Goal: Task Accomplishment & Management: Complete application form

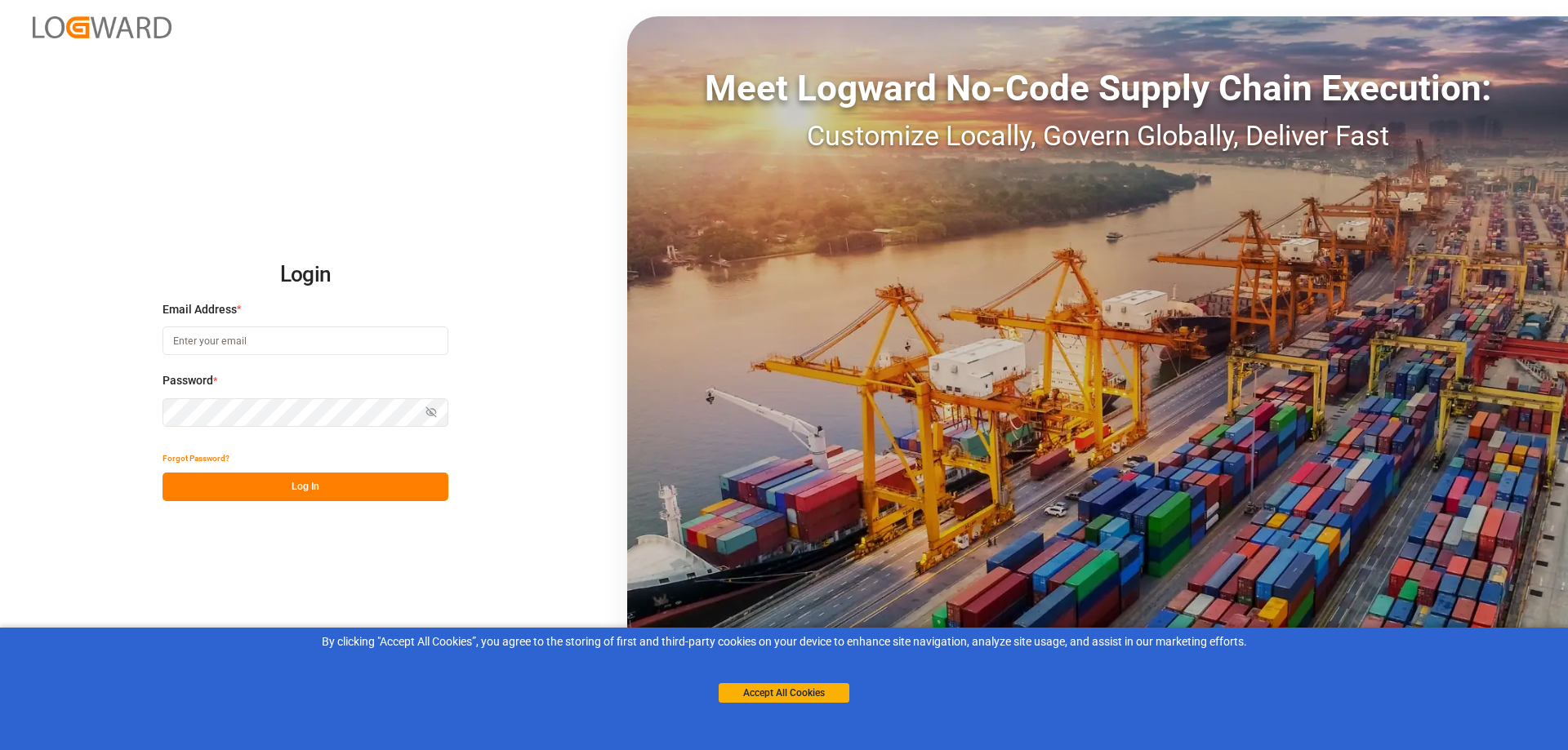
type input "[PERSON_NAME][EMAIL_ADDRESS][PERSON_NAME][DOMAIN_NAME]"
click at [292, 488] on button "Log In" at bounding box center [306, 487] width 286 height 29
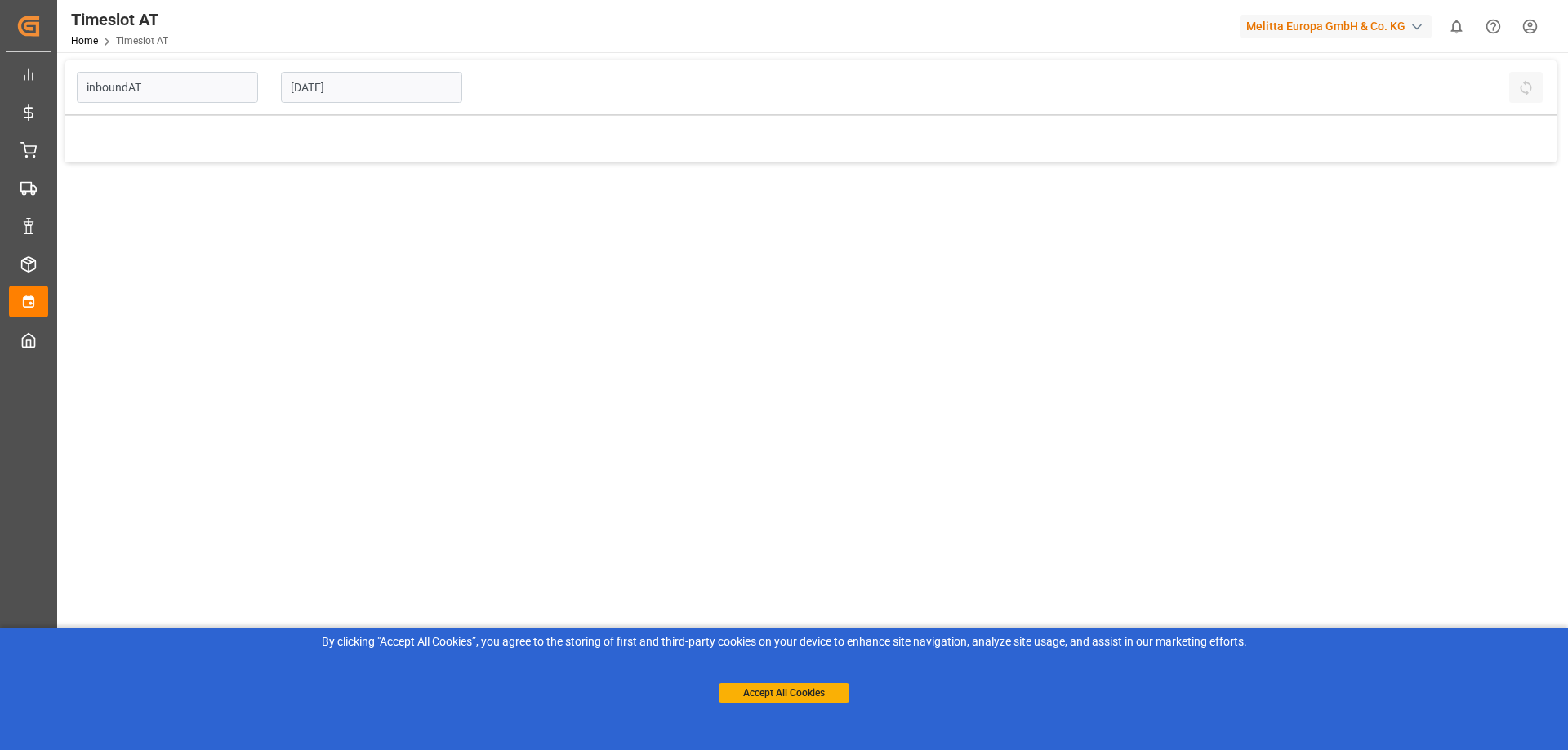
type input "Inbound AT"
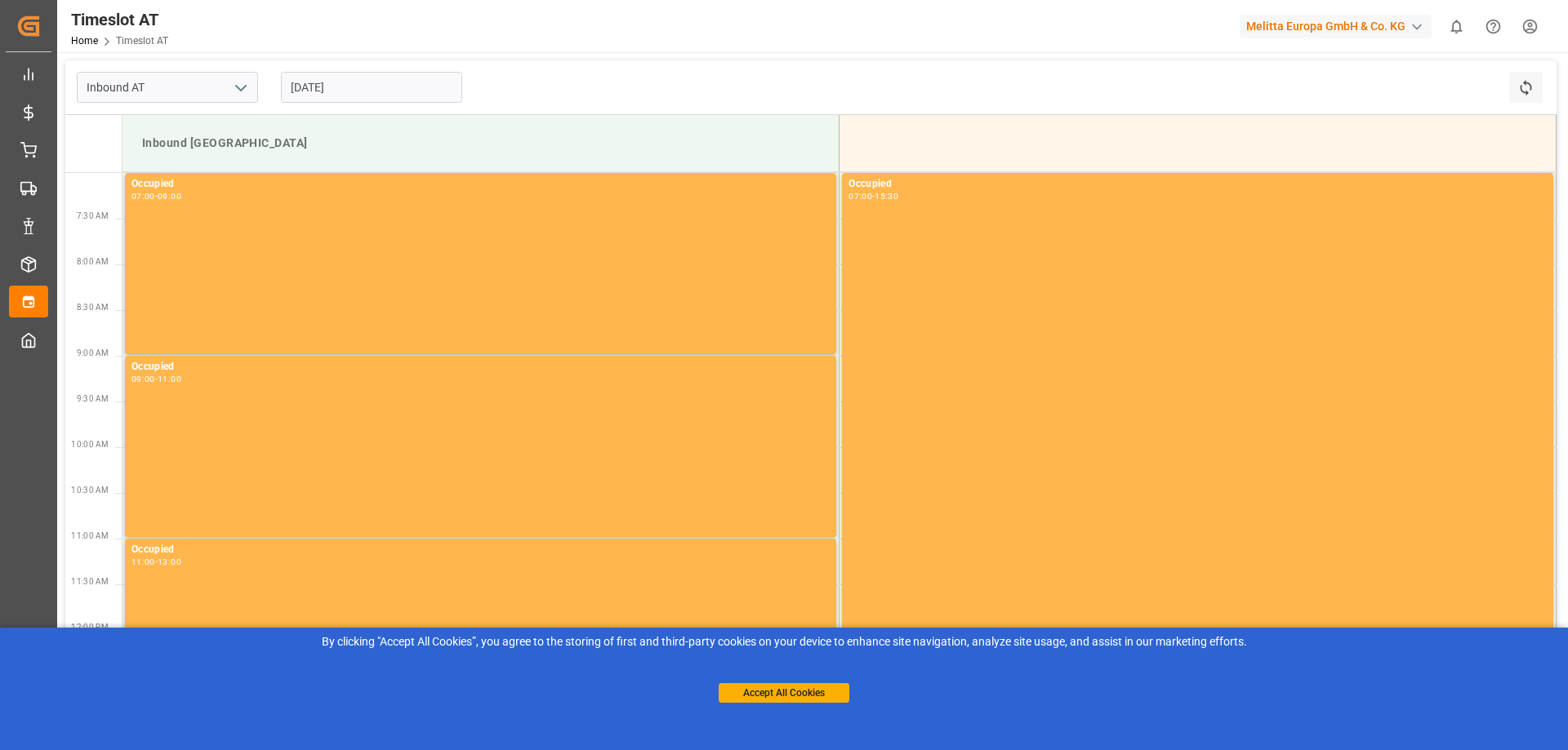
click at [351, 82] on input "[DATE]" at bounding box center [371, 87] width 181 height 31
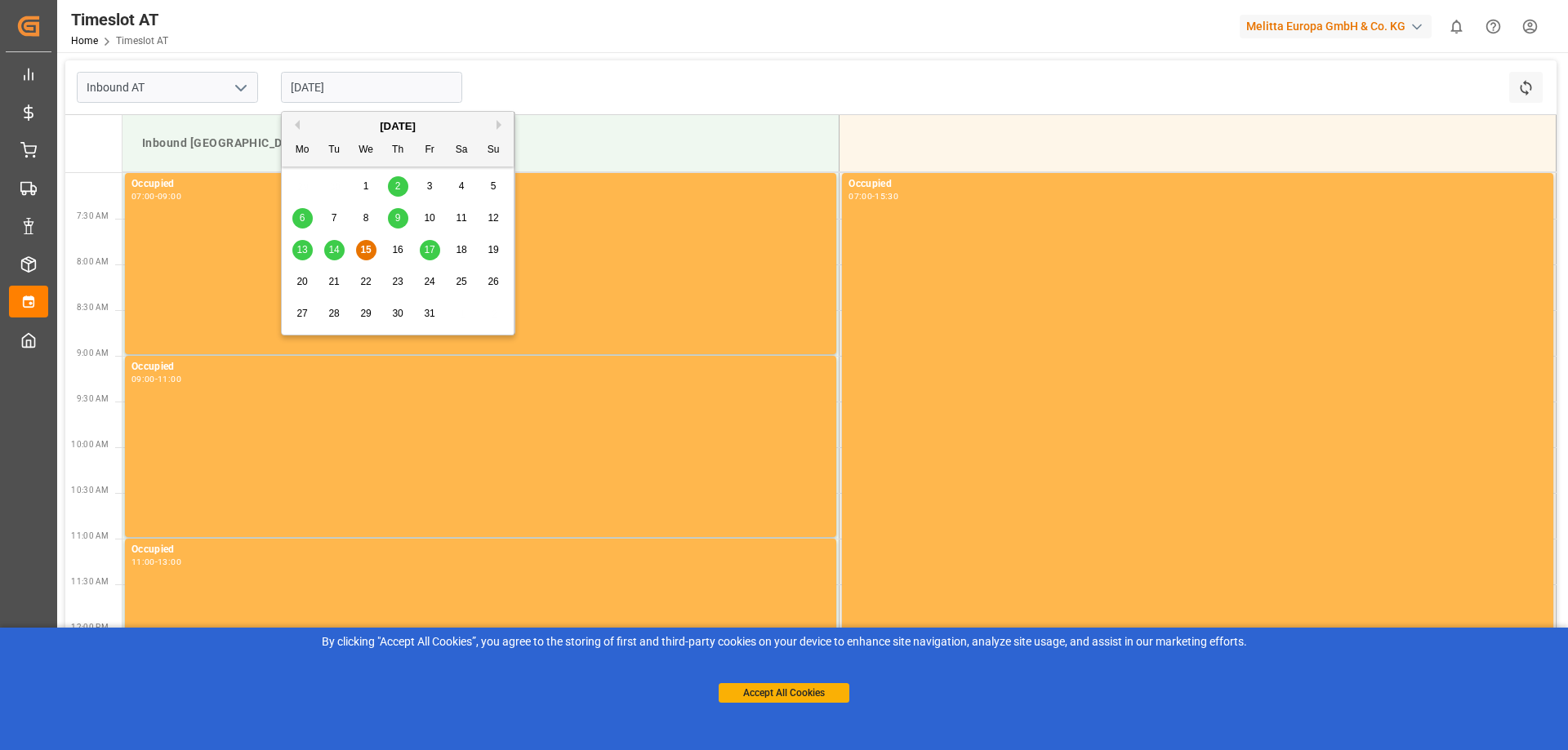
click at [427, 255] on span "17" at bounding box center [428, 250] width 11 height 11
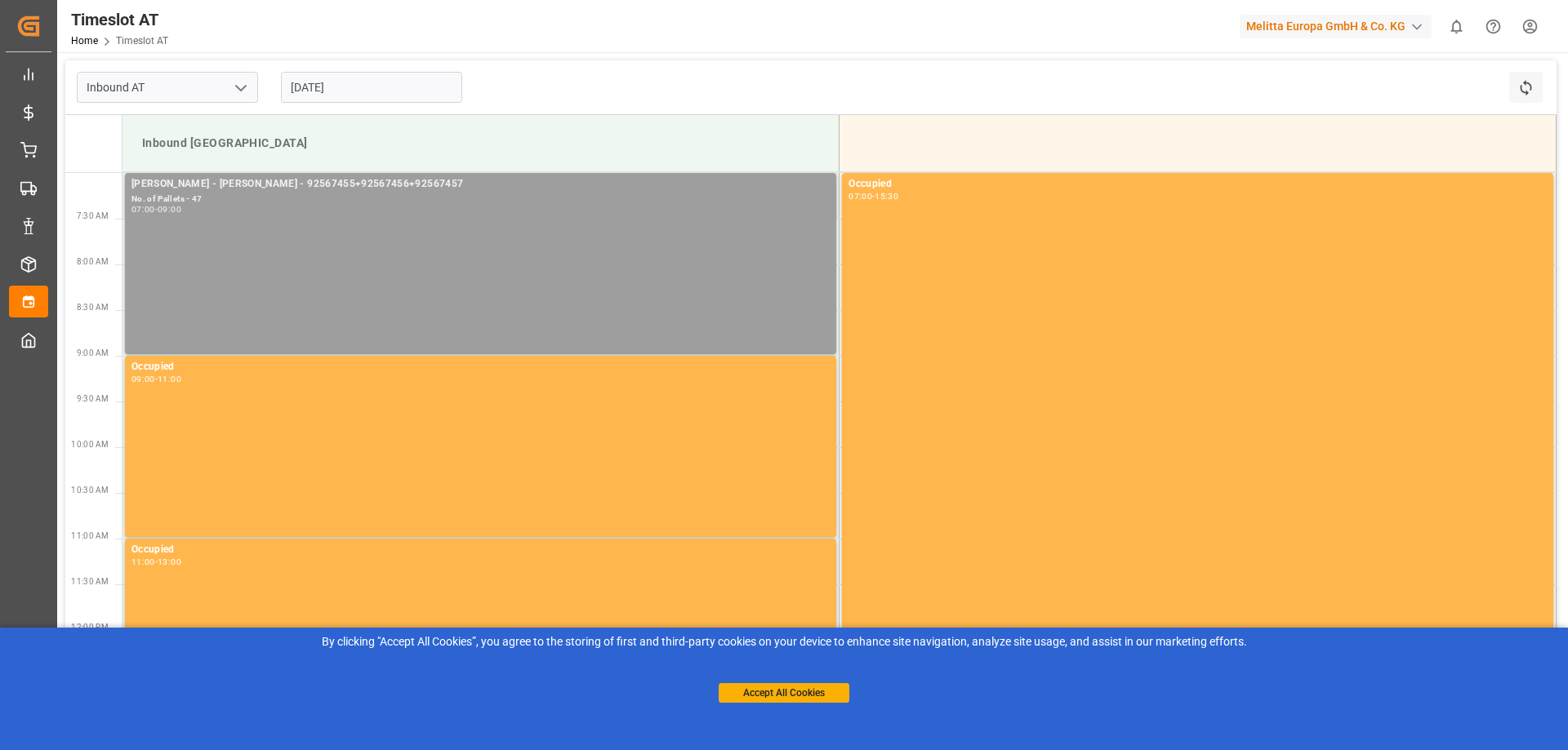
scroll to position [395, 0]
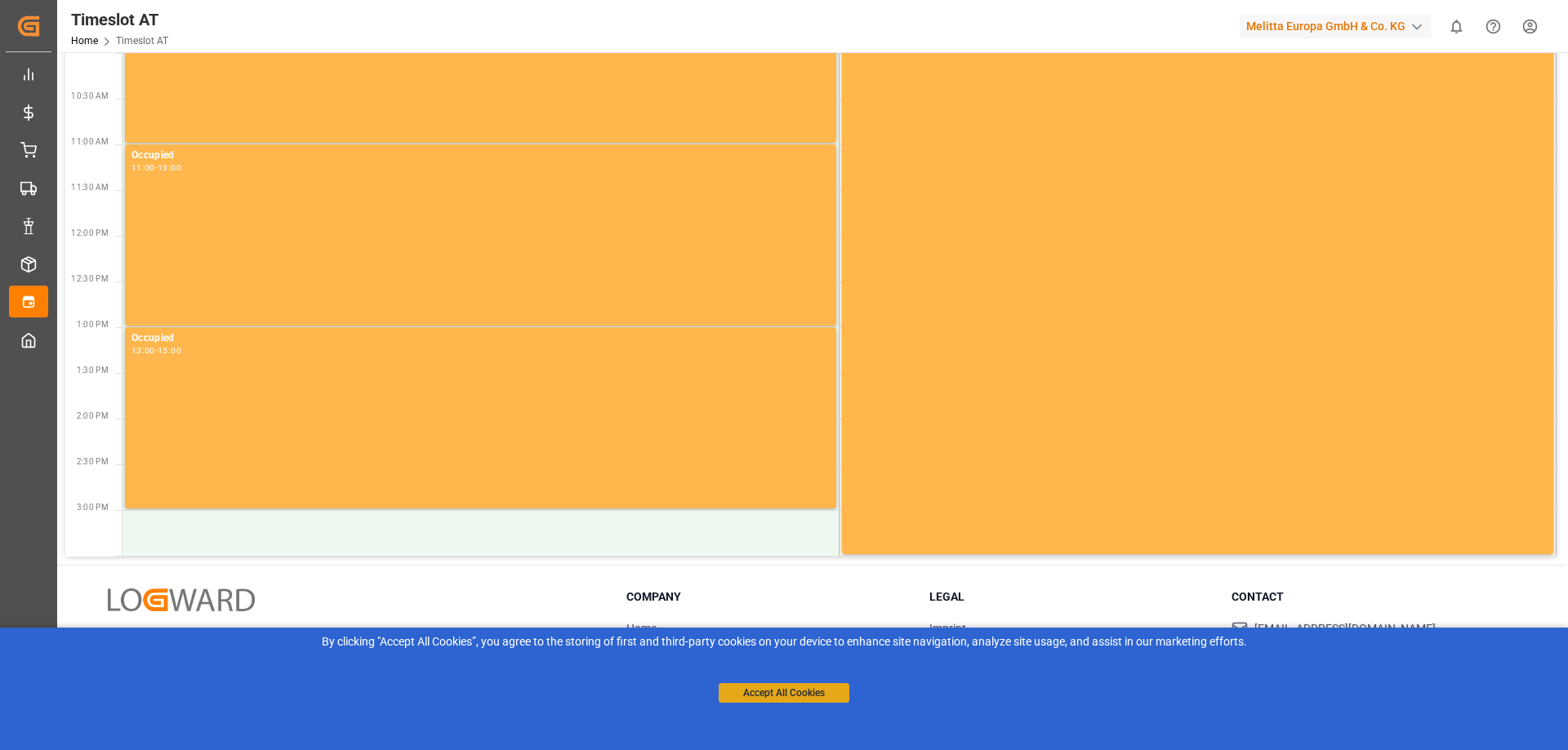
click at [731, 689] on button "Accept All Cookies" at bounding box center [784, 693] width 130 height 19
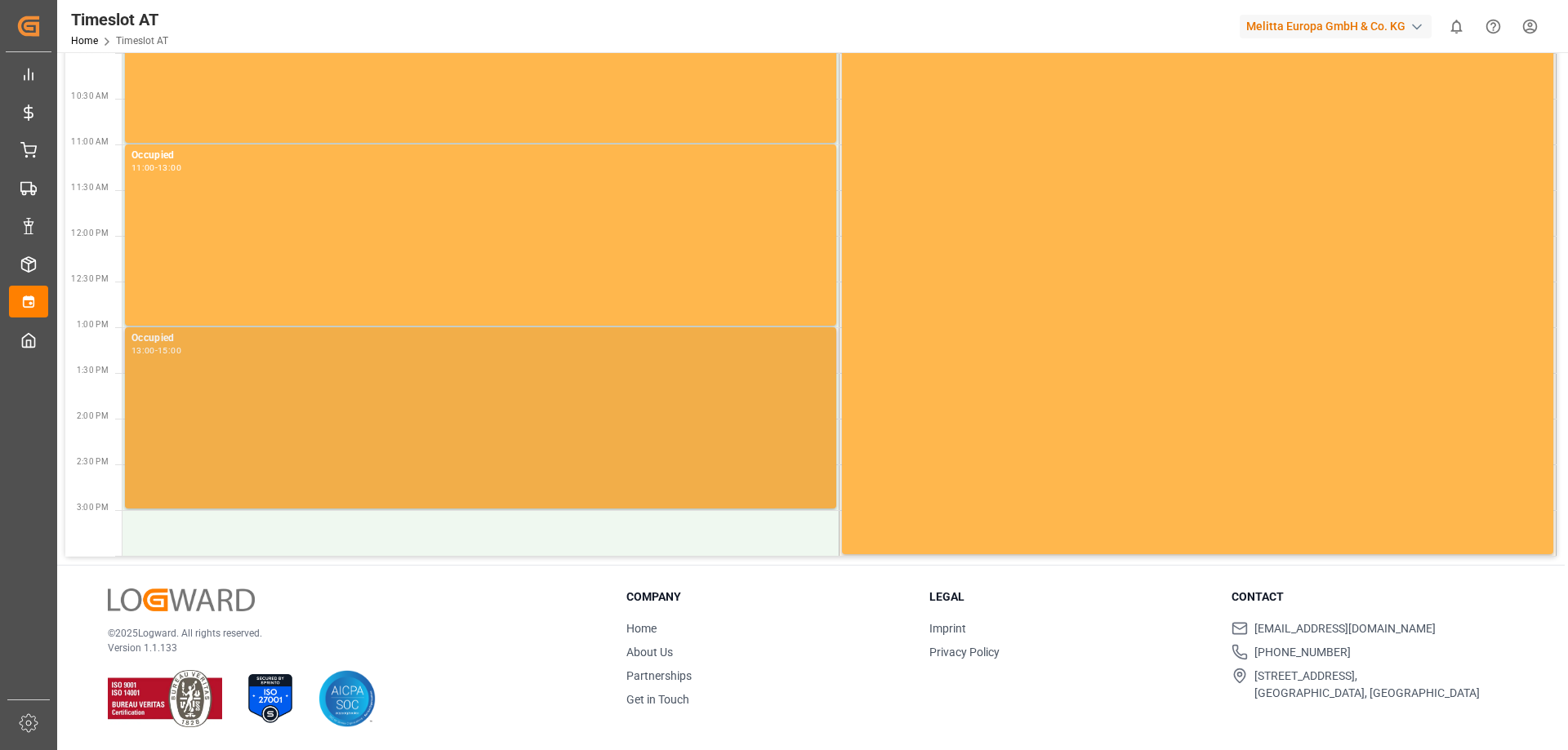
scroll to position [0, 0]
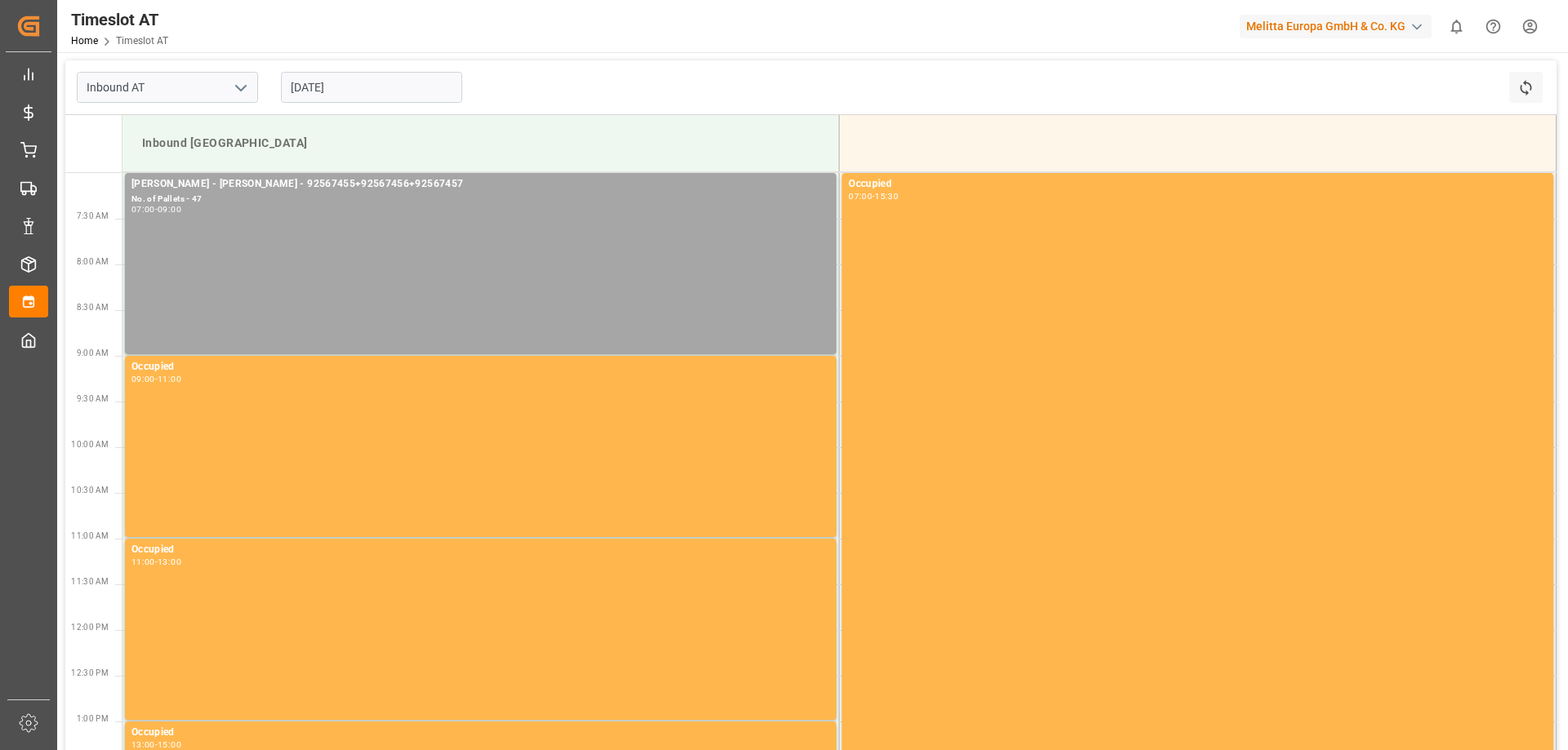
click at [361, 96] on input "[DATE]" at bounding box center [371, 87] width 181 height 31
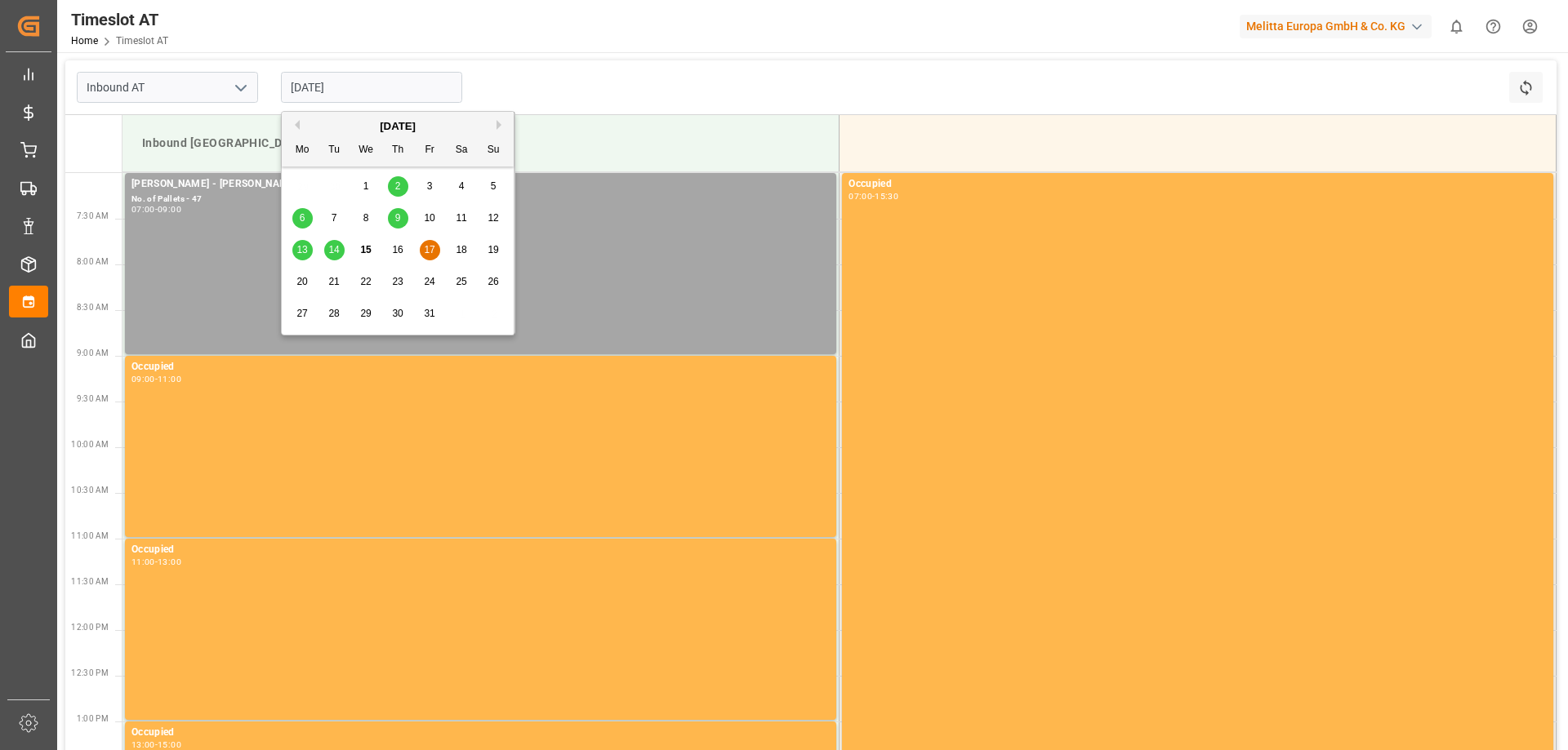
click at [295, 285] on div "20" at bounding box center [302, 283] width 20 height 19
type input "[DATE]"
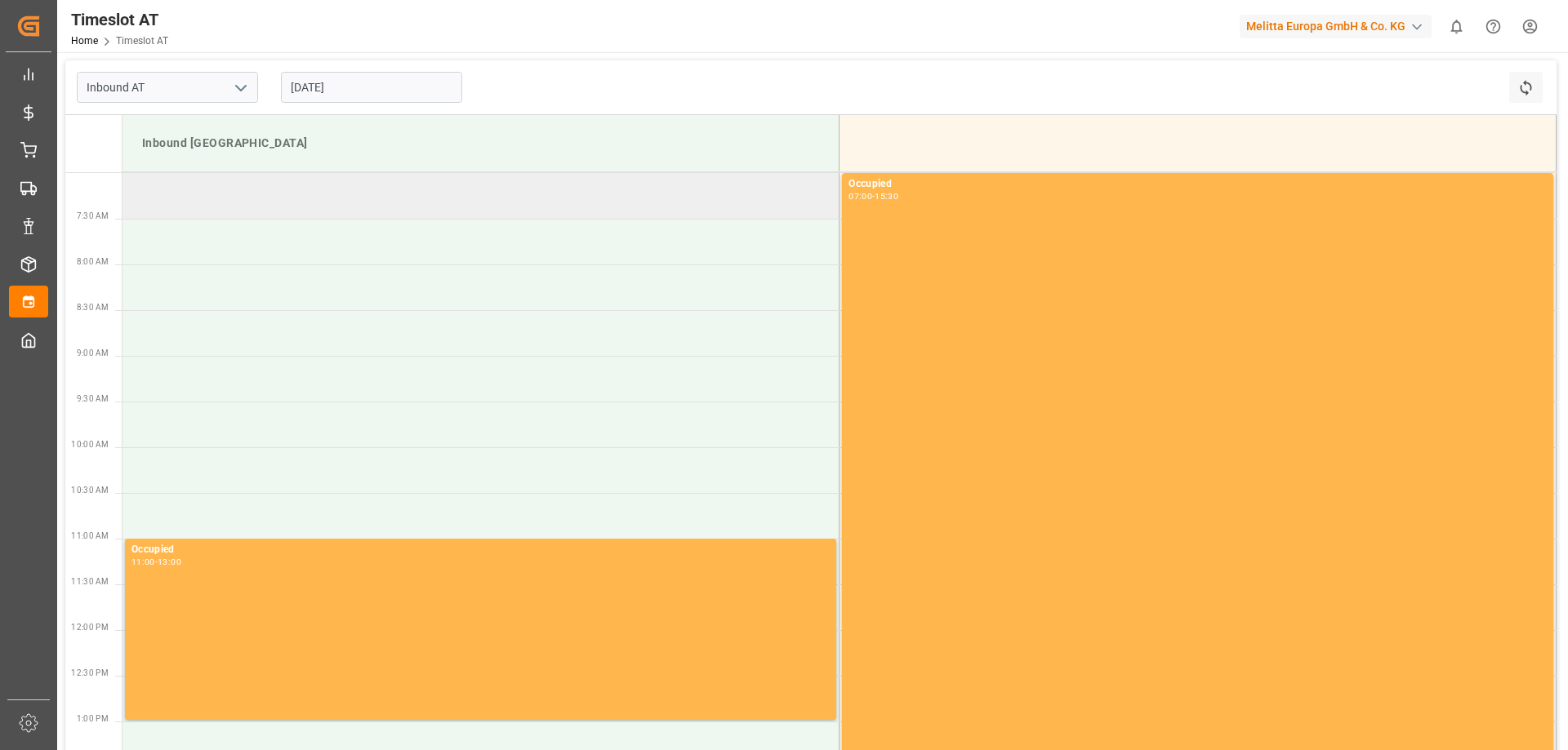
click at [360, 196] on td at bounding box center [481, 196] width 717 height 46
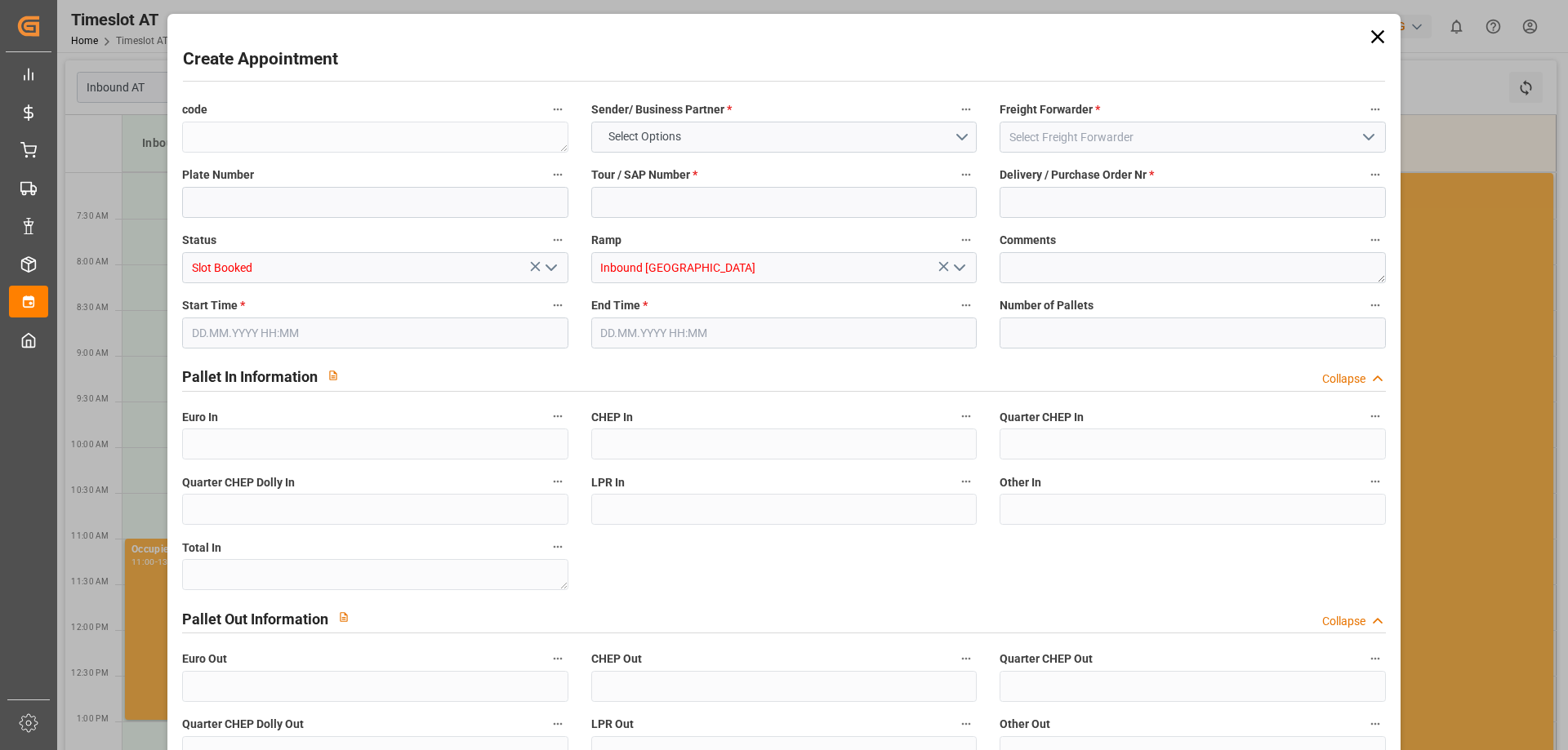
type input "0"
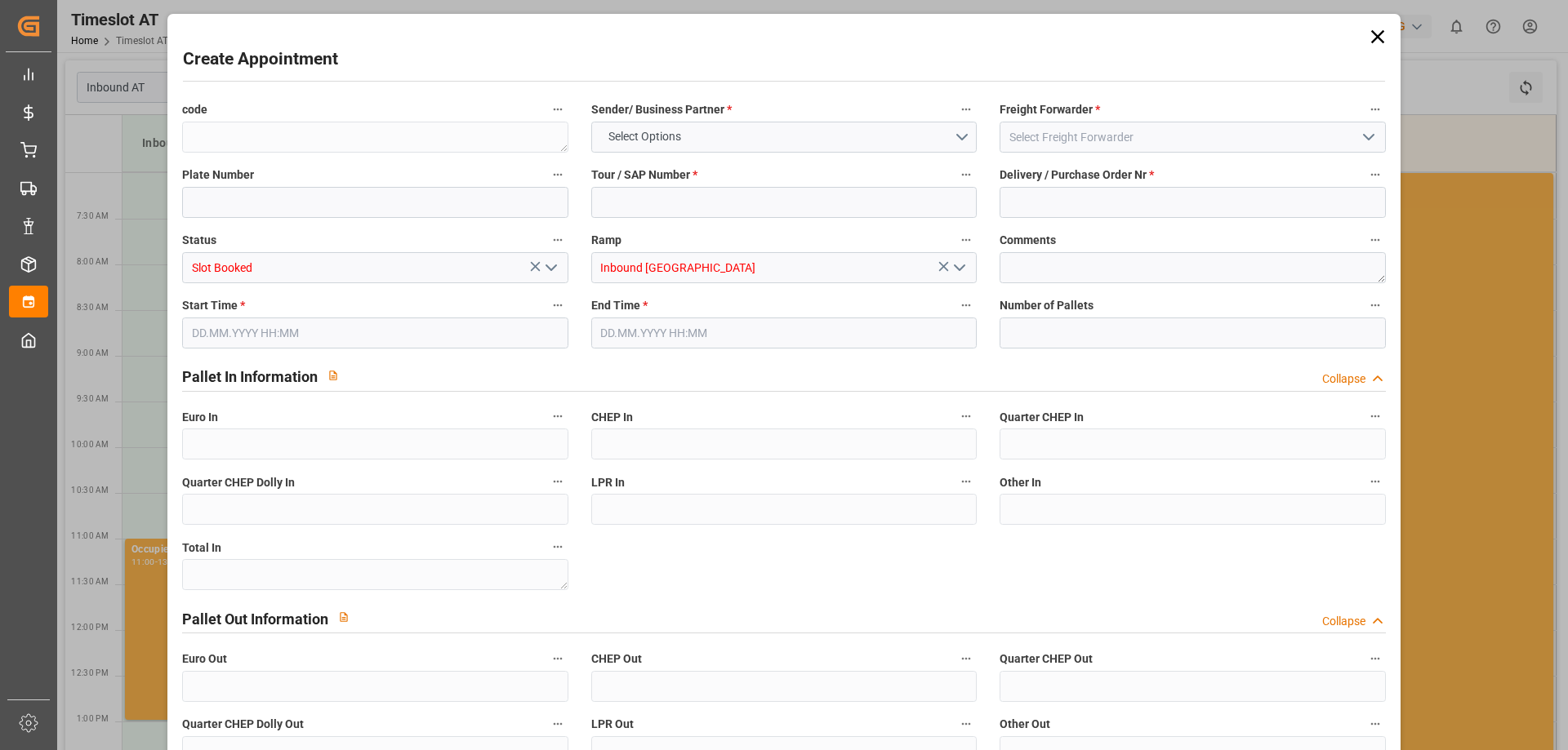
type input "0"
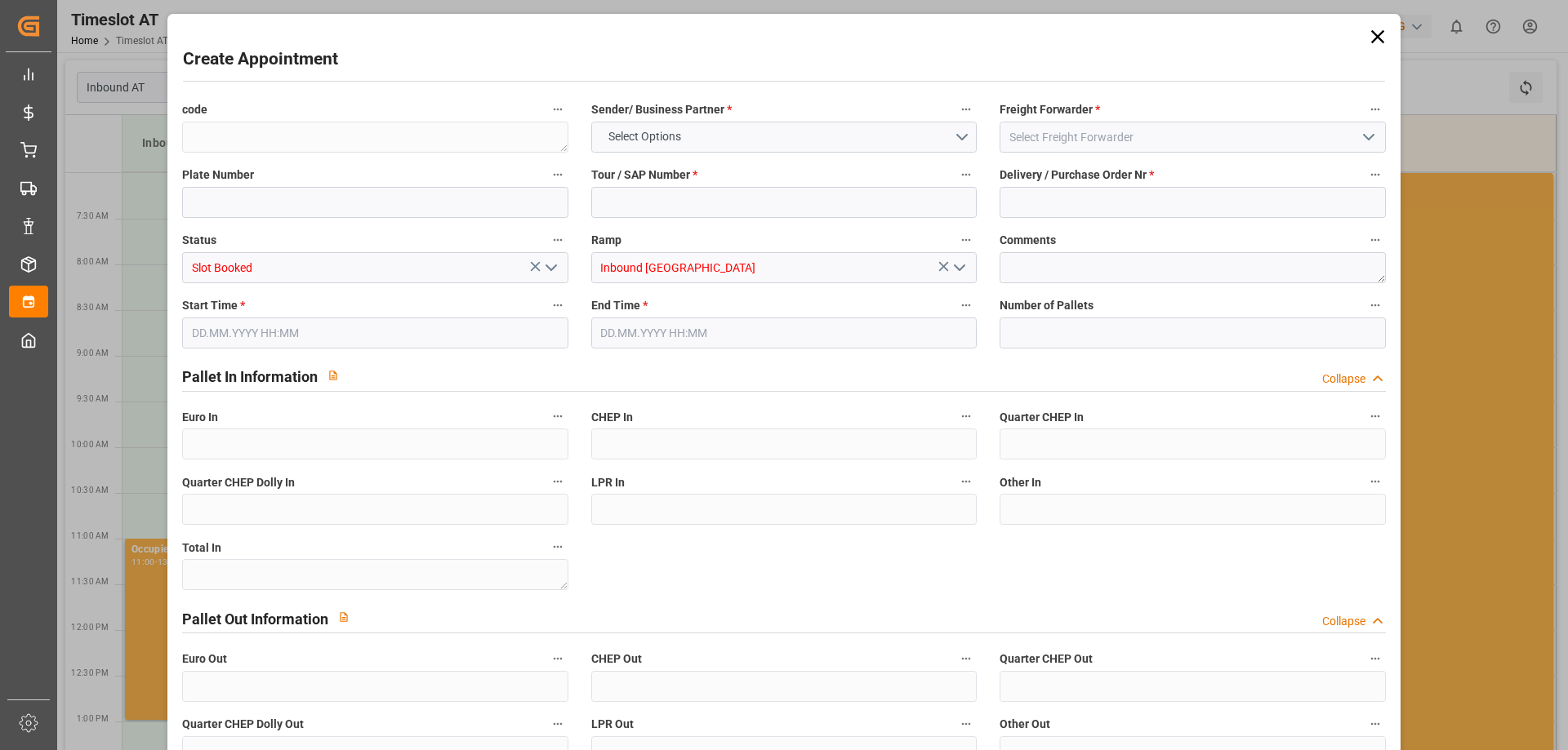
type input "0"
type input "[DATE] 07:00"
type input "[DATE] 09:00"
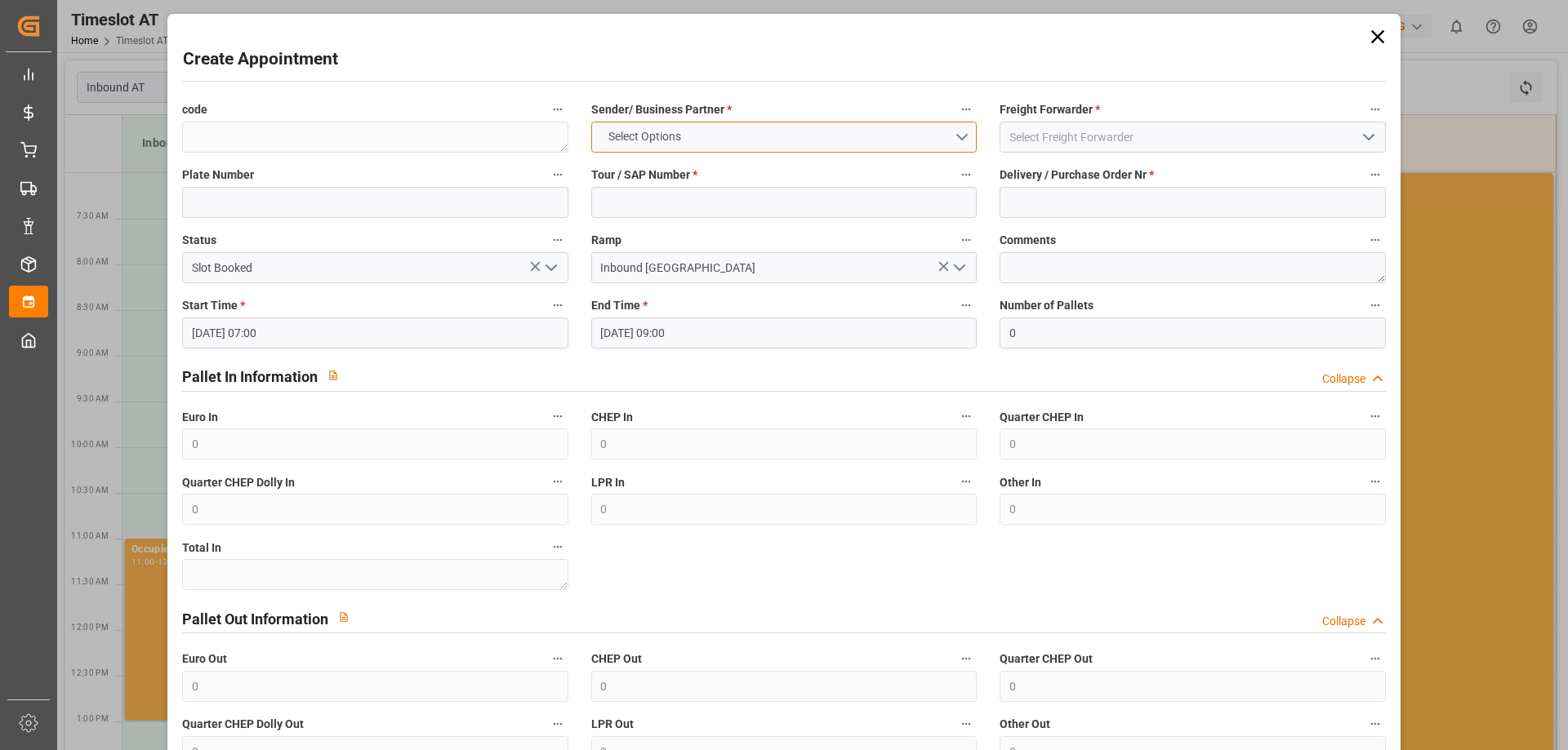
click at [887, 132] on button "Select Options" at bounding box center [784, 137] width 385 height 31
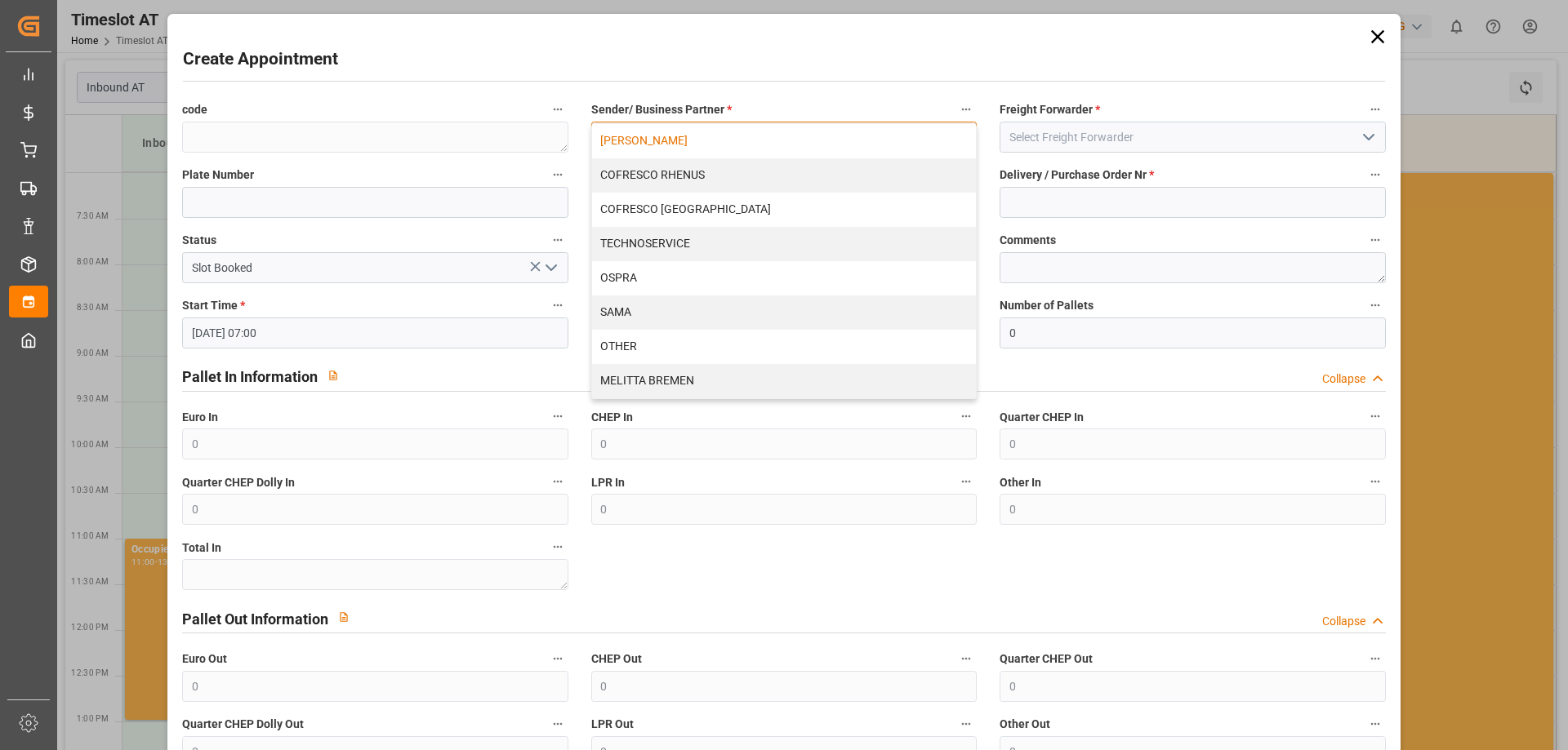
click at [682, 142] on div "[PERSON_NAME]" at bounding box center [784, 142] width 383 height 34
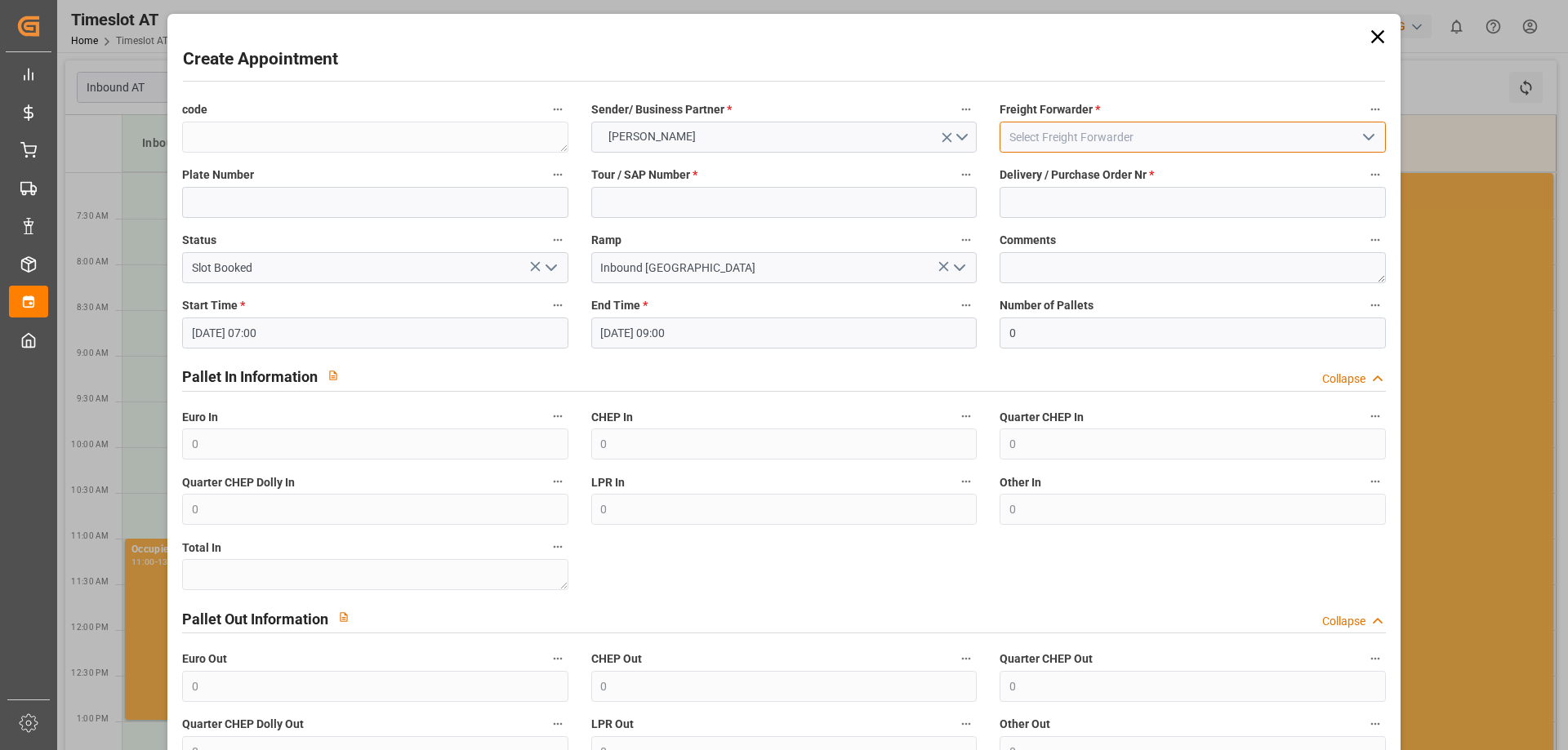
click at [1067, 139] on input at bounding box center [1192, 137] width 385 height 31
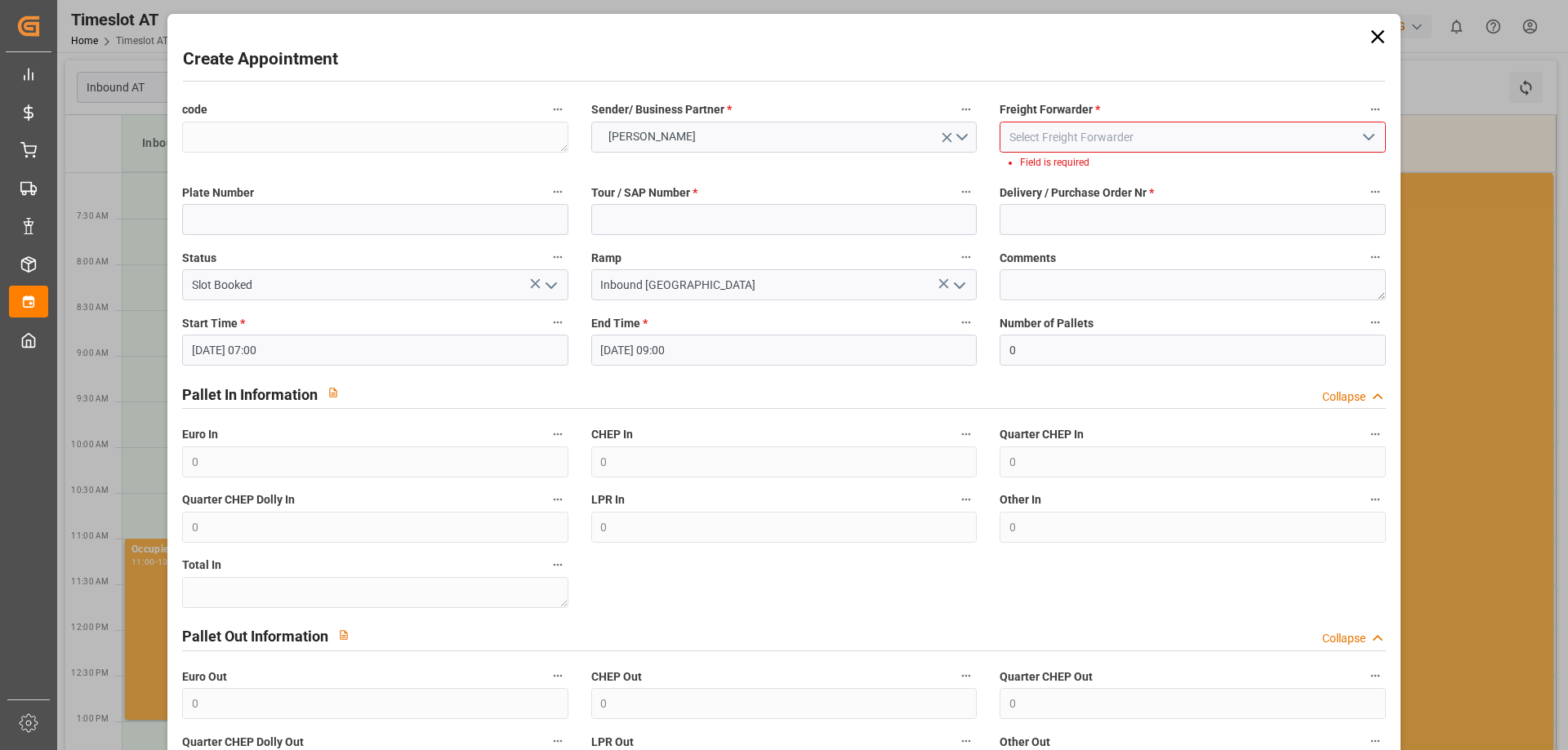
click at [1367, 134] on icon "open menu" at bounding box center [1369, 137] width 19 height 19
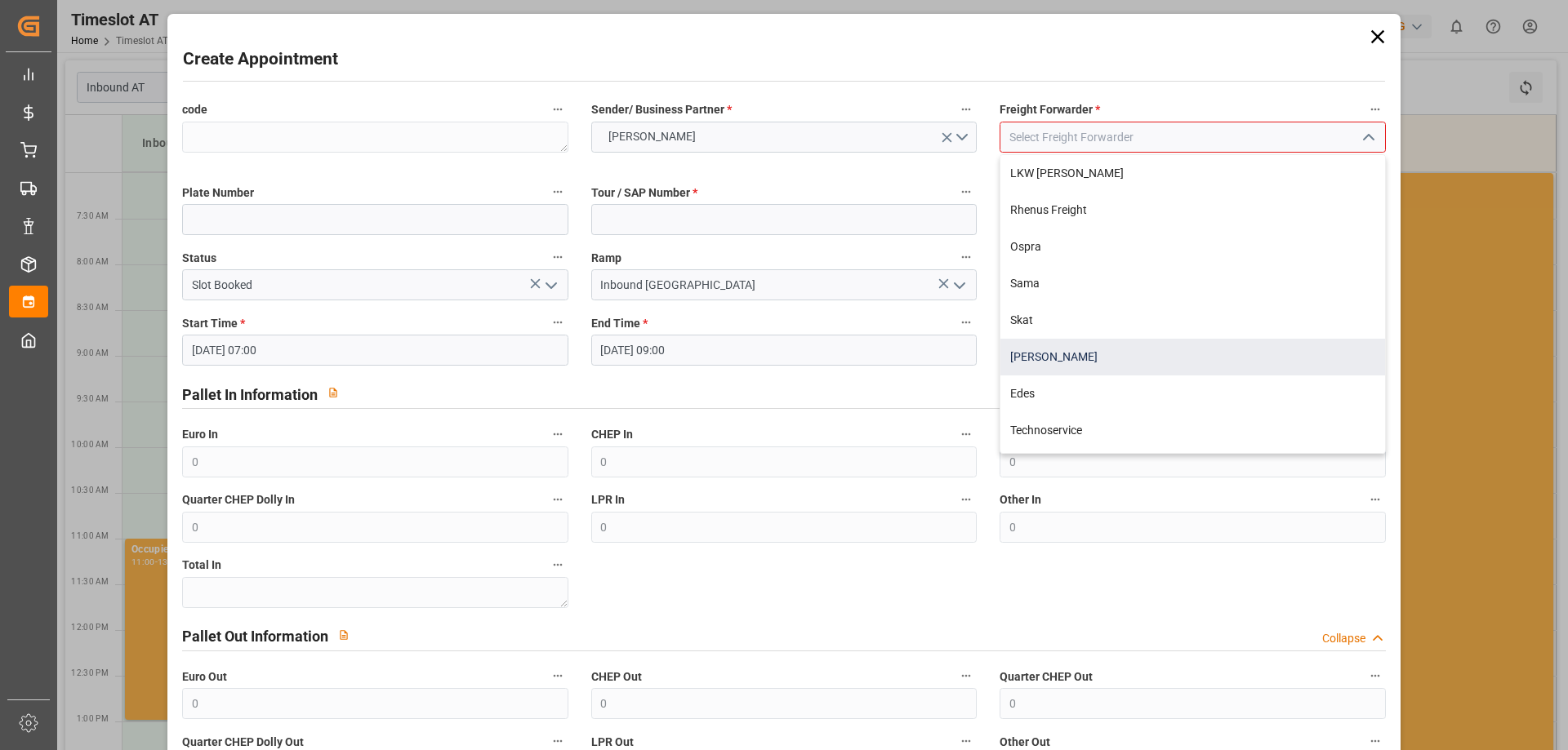
scroll to position [216, 0]
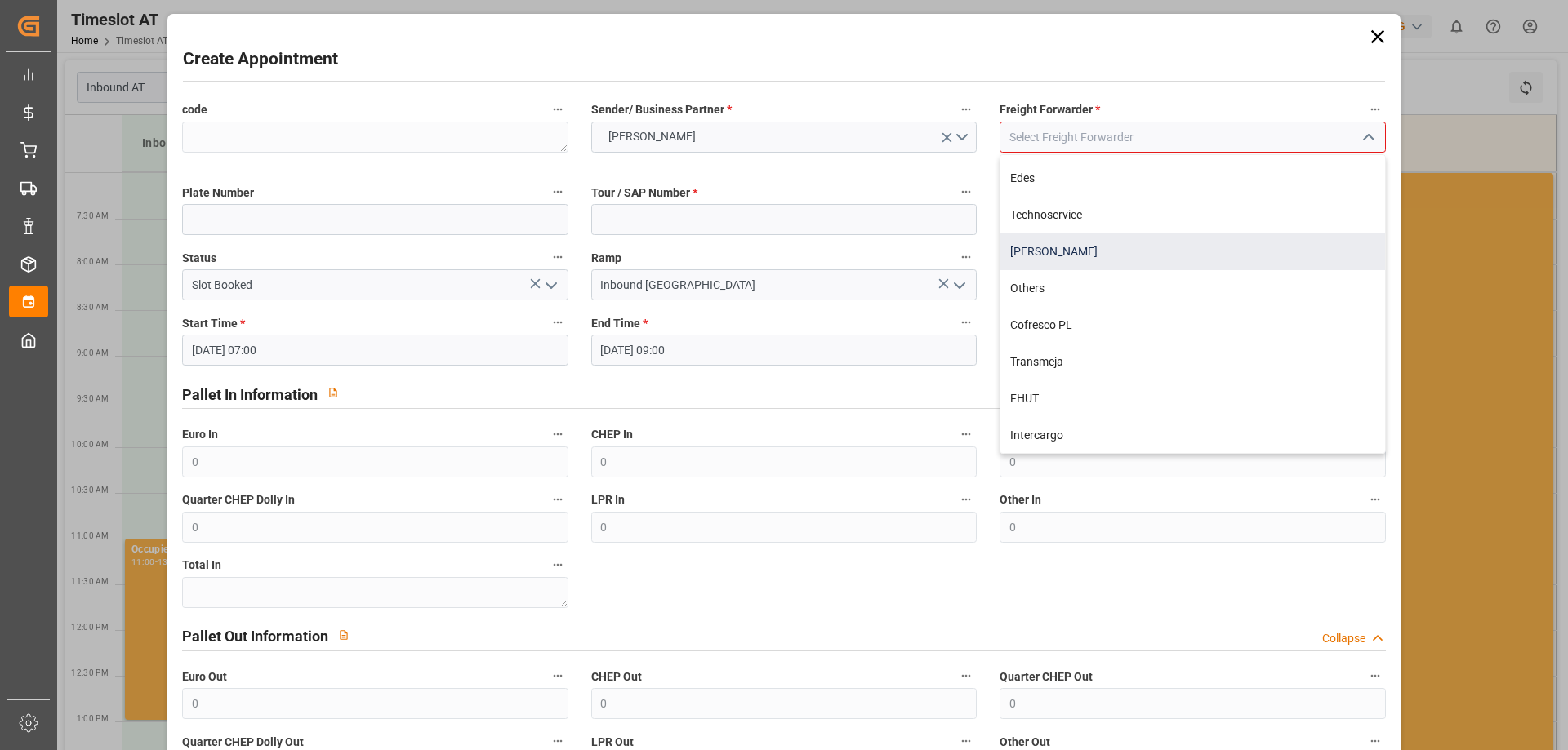
click at [1097, 247] on div "[PERSON_NAME]" at bounding box center [1192, 252] width 383 height 36
type input "[PERSON_NAME]"
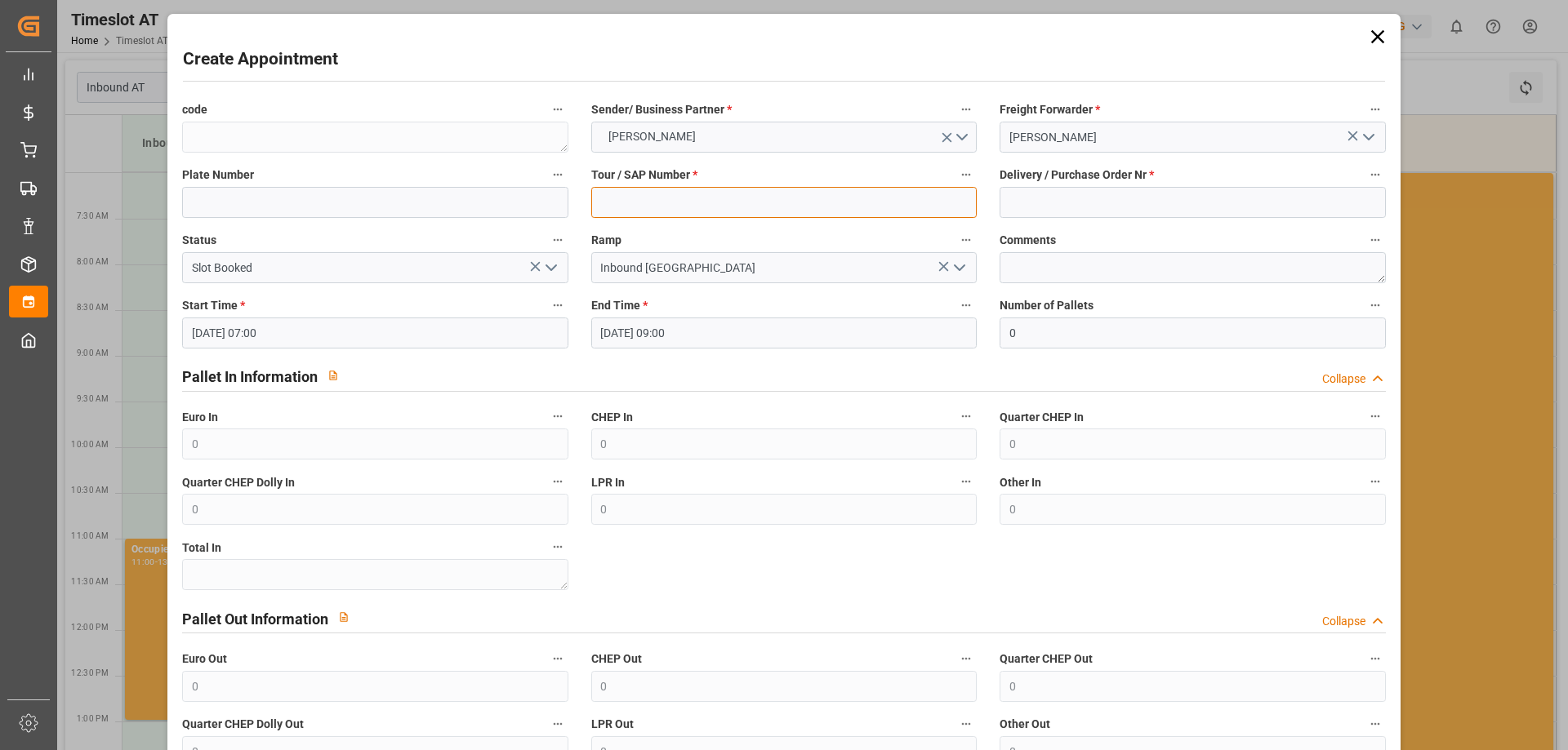
click at [656, 202] on input at bounding box center [784, 202] width 385 height 31
type input "4000583920"
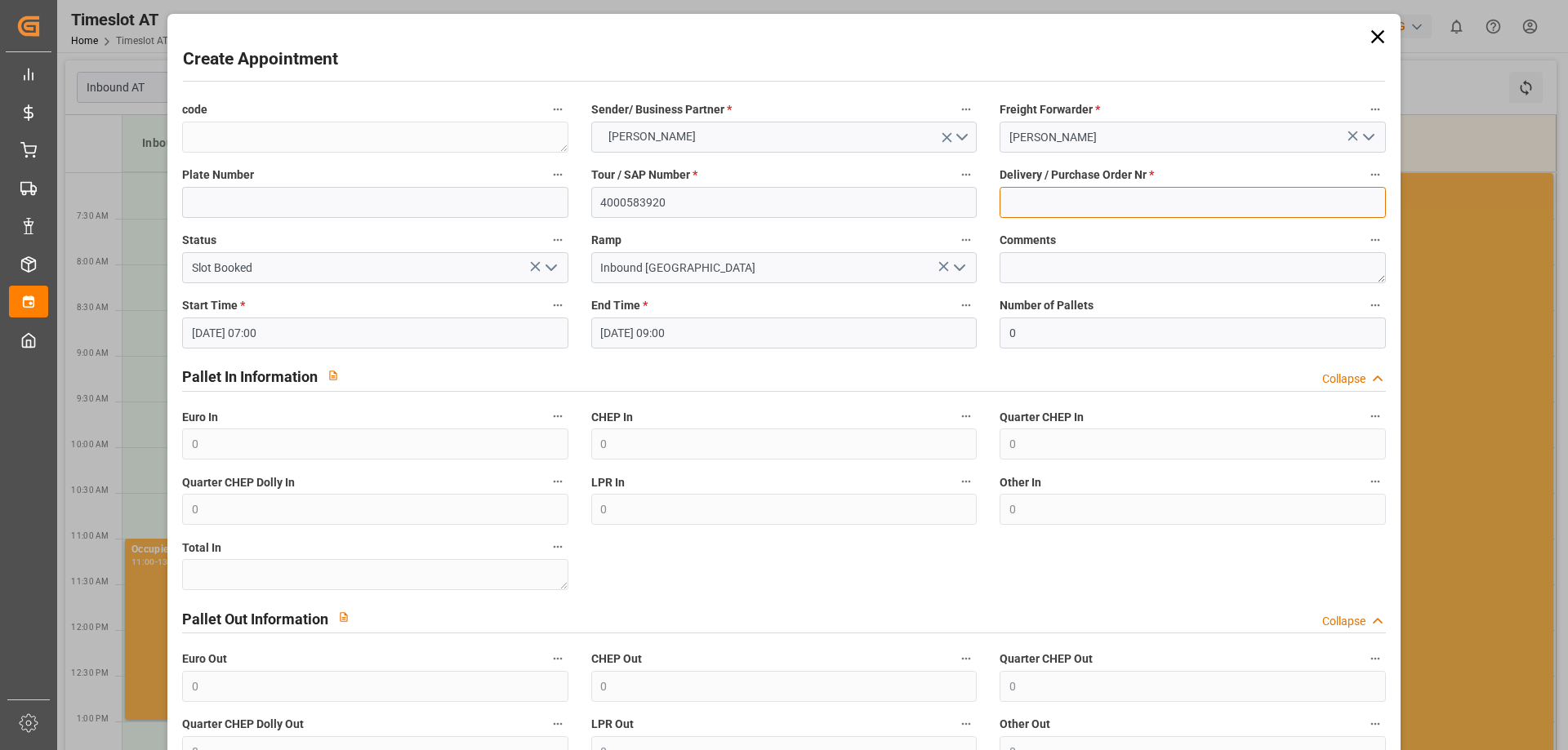
click at [1058, 204] on input at bounding box center [1192, 202] width 385 height 31
type input "92568376+92568377+92568378+92568379"
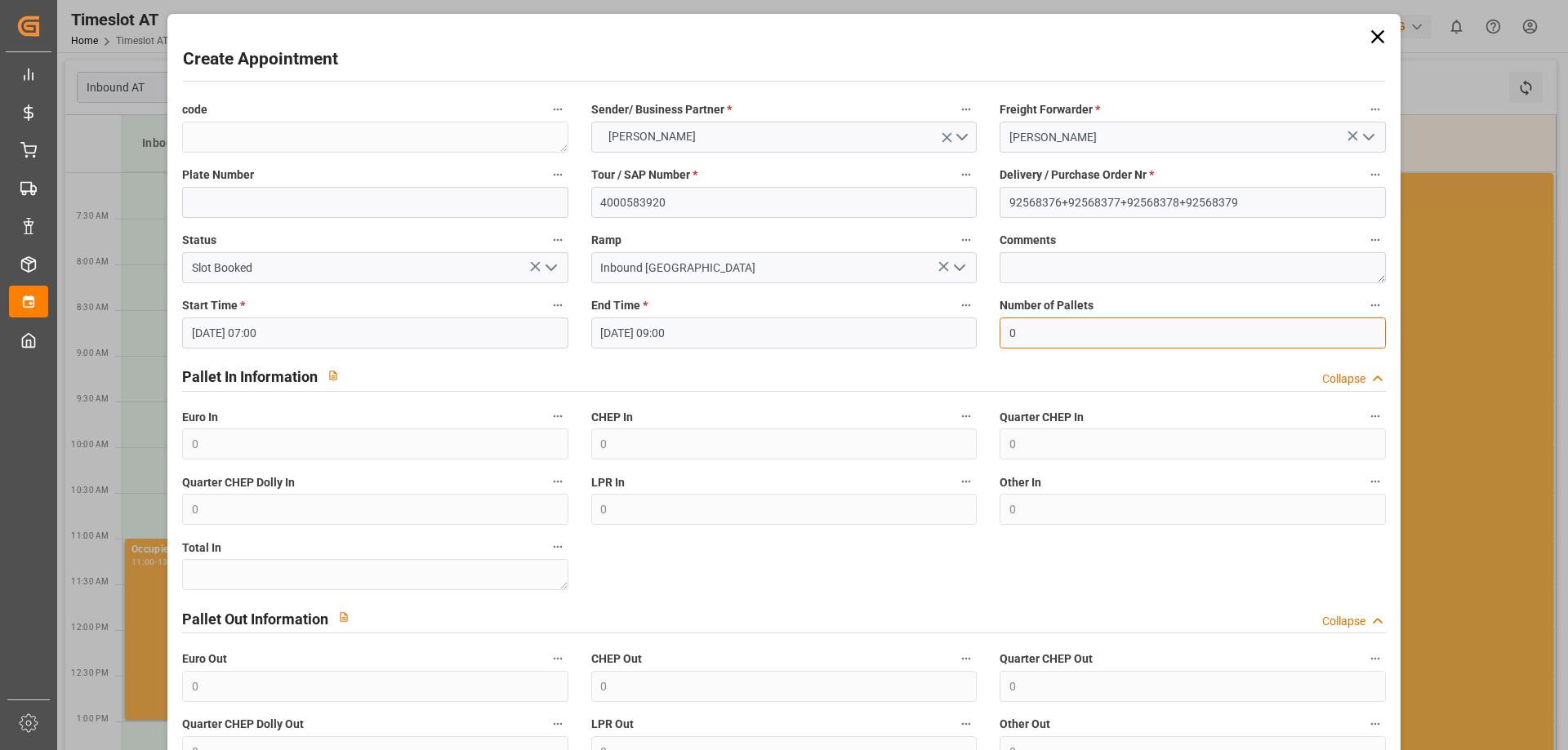
drag, startPoint x: 1074, startPoint y: 340, endPoint x: 893, endPoint y: 339, distance: 181.0
click at [893, 339] on div "code Sender/ Business Partner * [PERSON_NAME] Freight Forwarder * Gebr [PERSON_…" at bounding box center [783, 466] width 1226 height 745
type input "54"
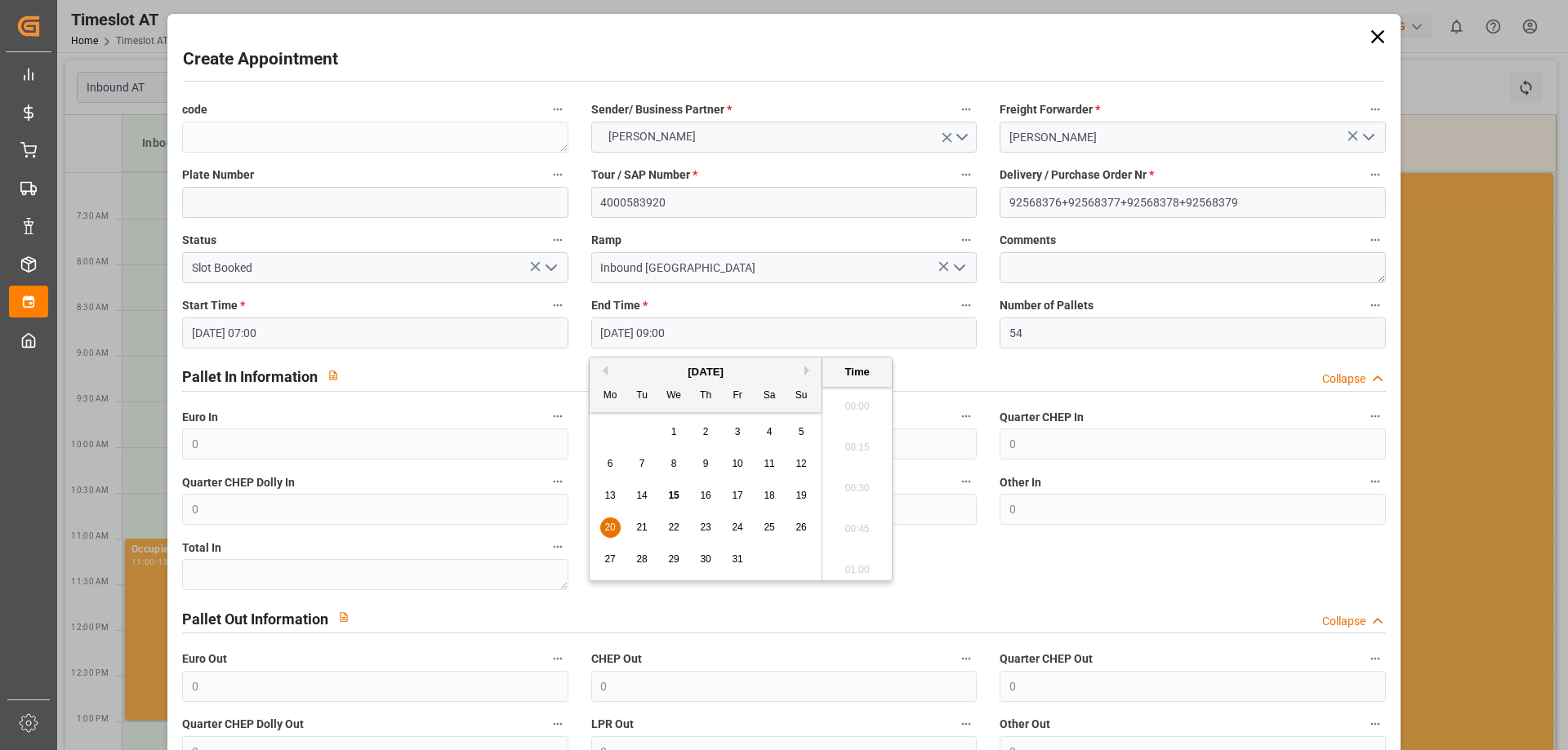
click at [892, 345] on input "[DATE] 09:00" at bounding box center [784, 332] width 385 height 31
click at [1004, 381] on div "Pallet In Information Collapse" at bounding box center [783, 375] width 1203 height 31
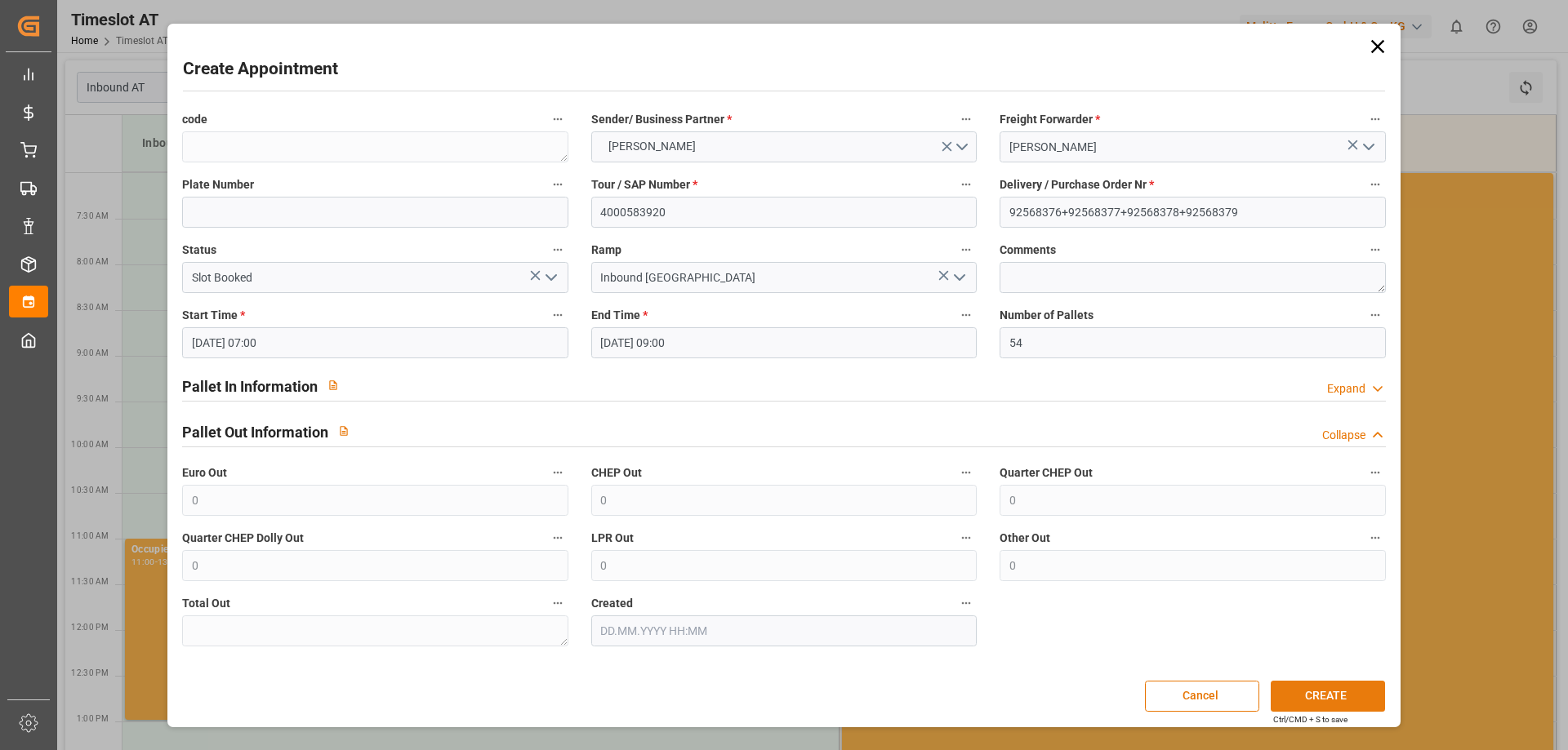
click at [1336, 691] on button "CREATE" at bounding box center [1327, 696] width 114 height 31
